Goal: Navigation & Orientation: Go to known website

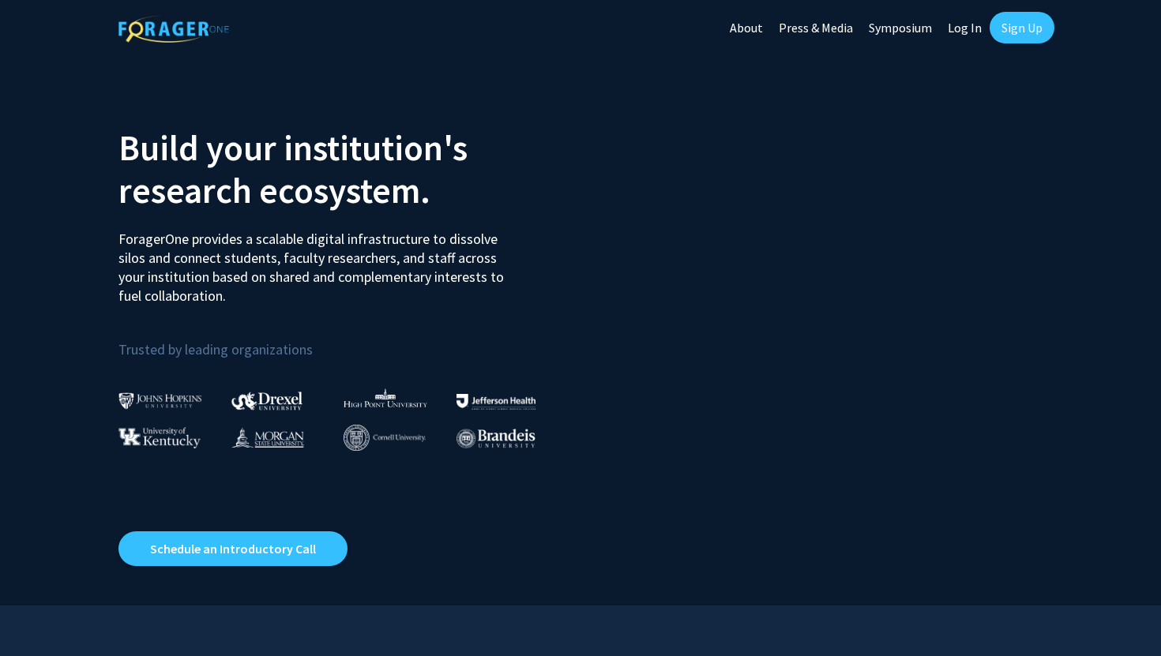
click at [962, 32] on link "Log In" at bounding box center [965, 27] width 50 height 55
select select
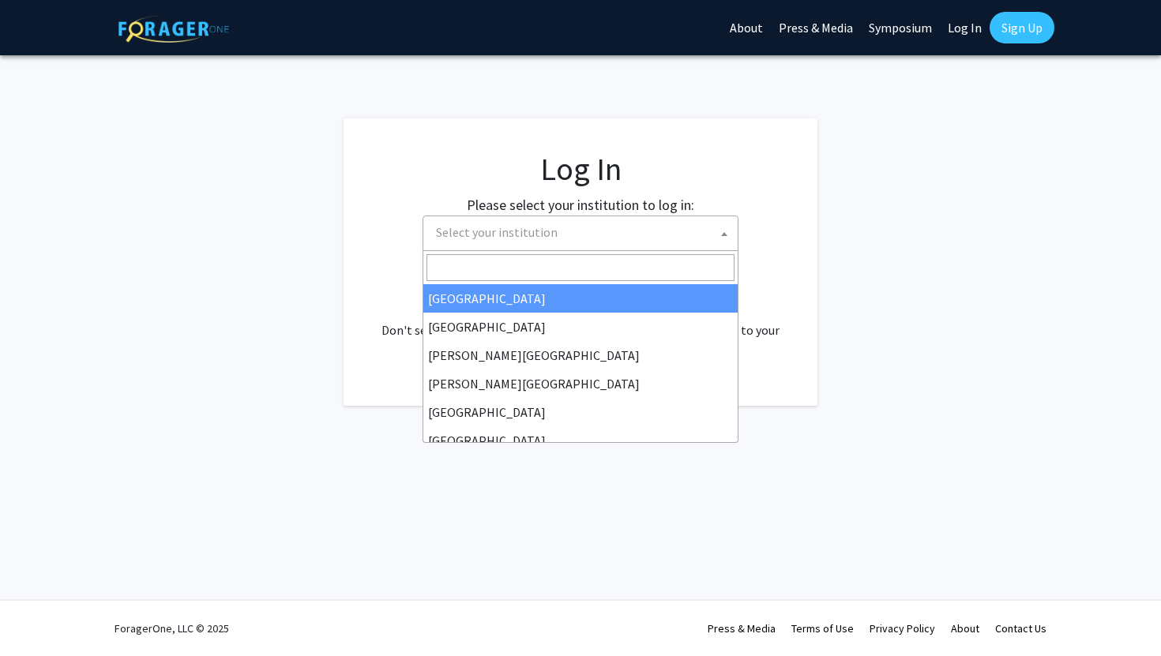
click at [528, 234] on span "Select your institution" at bounding box center [497, 232] width 122 height 16
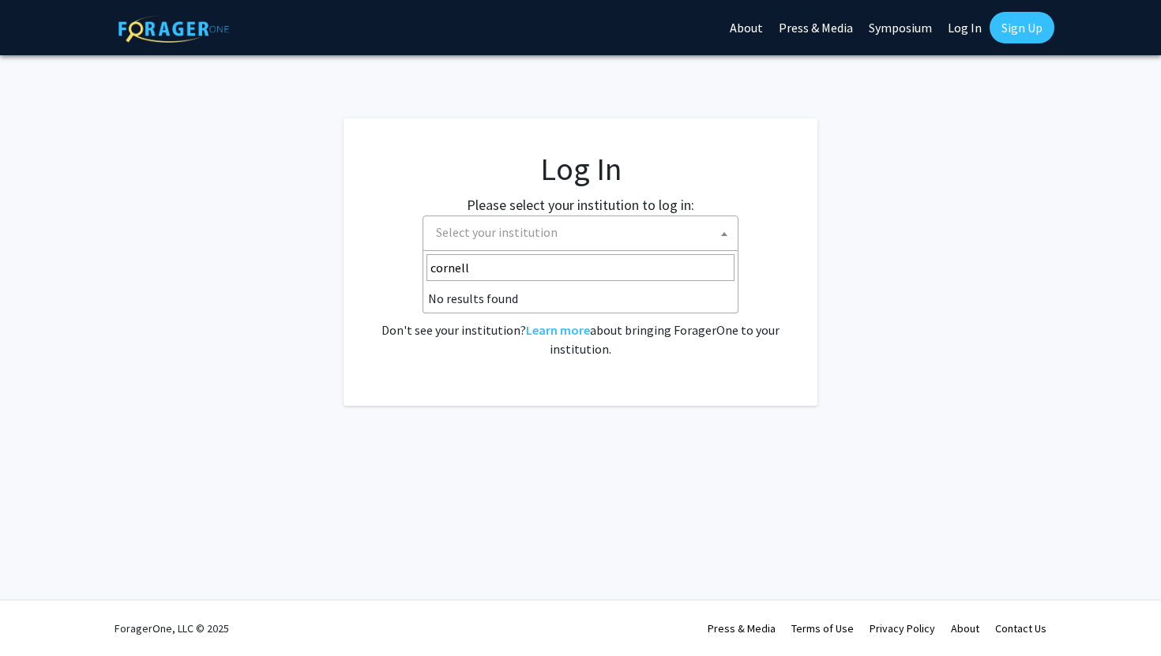
click at [528, 268] on input "cornell" at bounding box center [580, 267] width 308 height 27
type input "cornell"
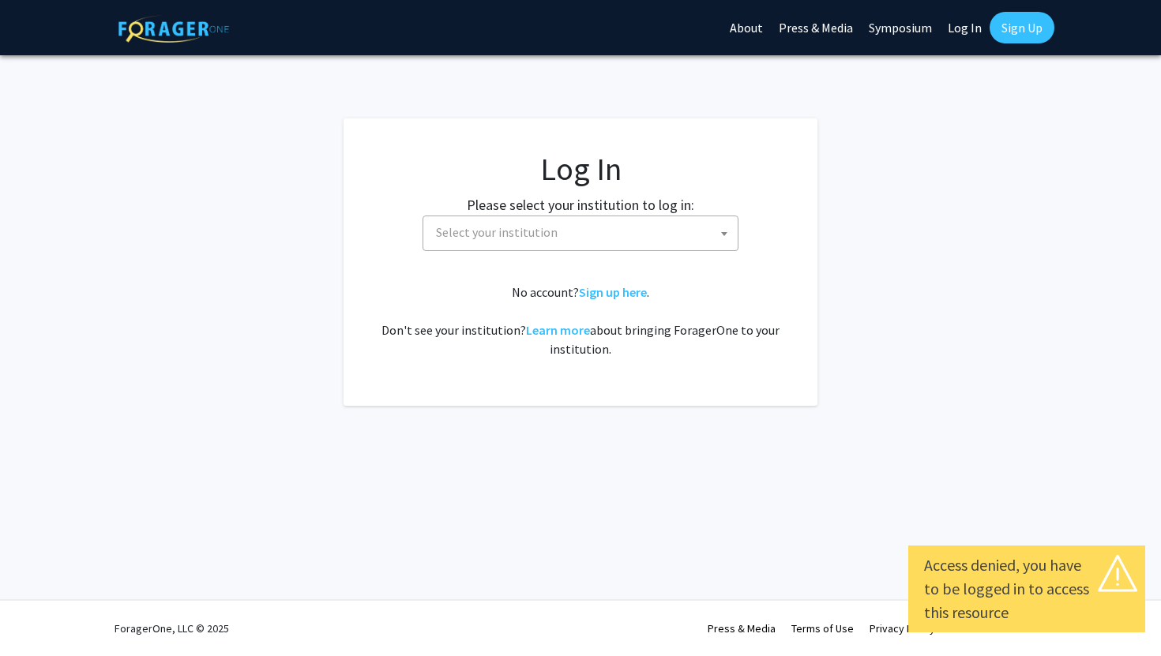
select select
click at [527, 239] on span "Select your institution" at bounding box center [497, 232] width 122 height 16
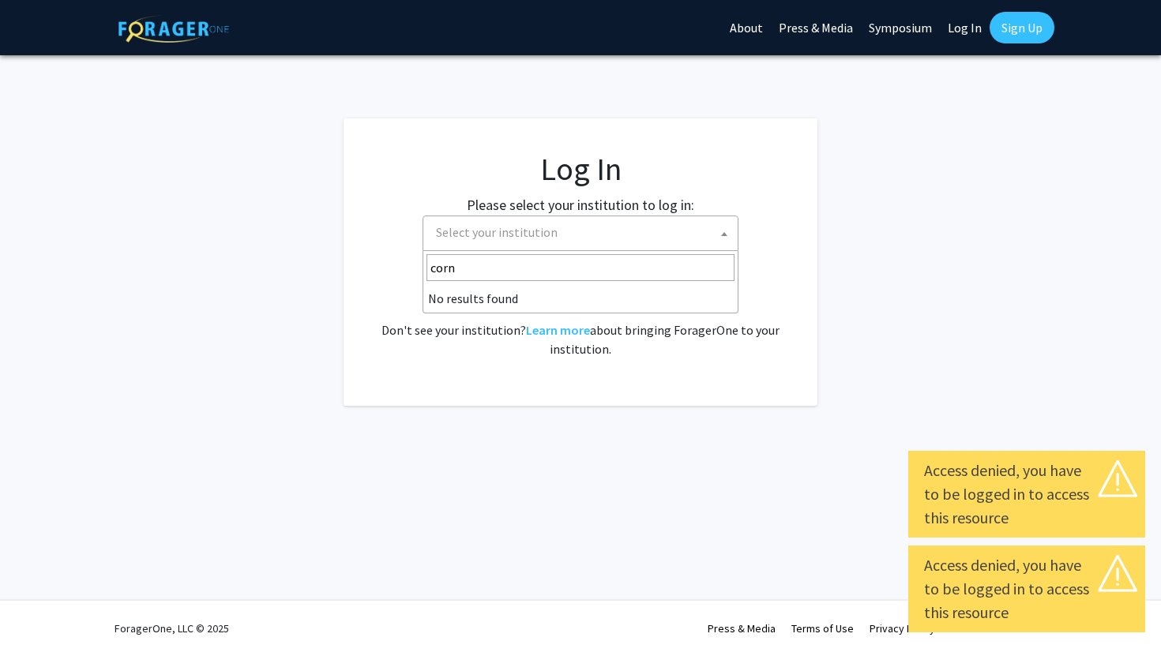
type input "corn"
